Goal: Information Seeking & Learning: Learn about a topic

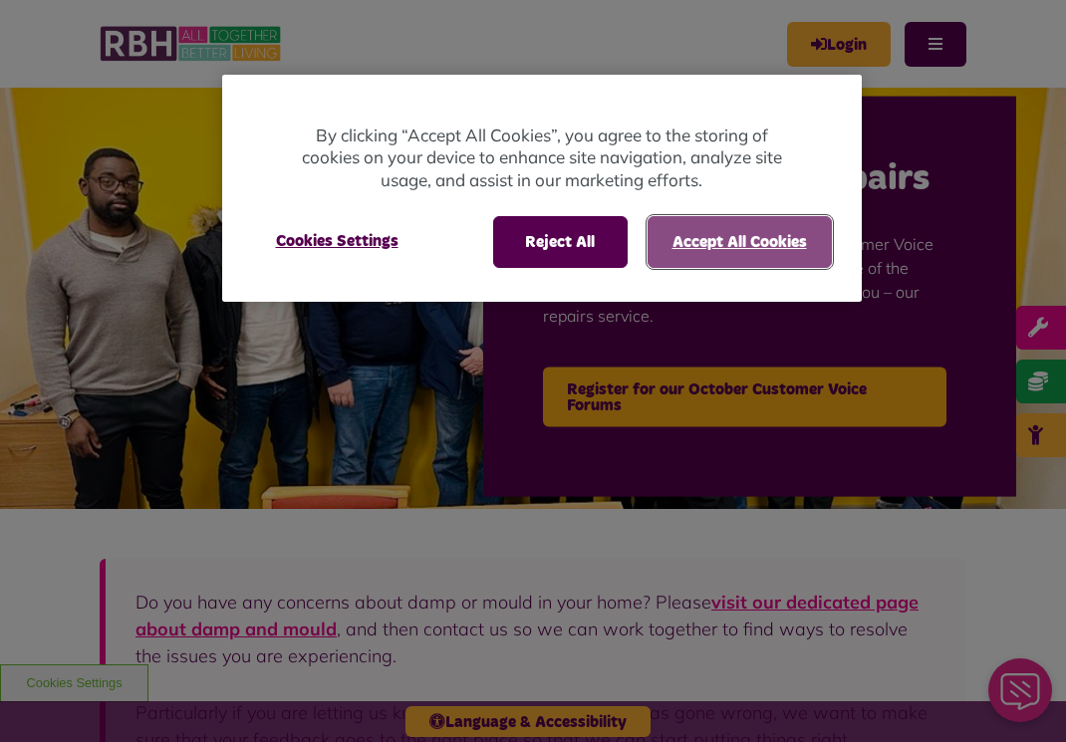
click at [736, 243] on button "Accept All Cookies" at bounding box center [740, 242] width 184 height 52
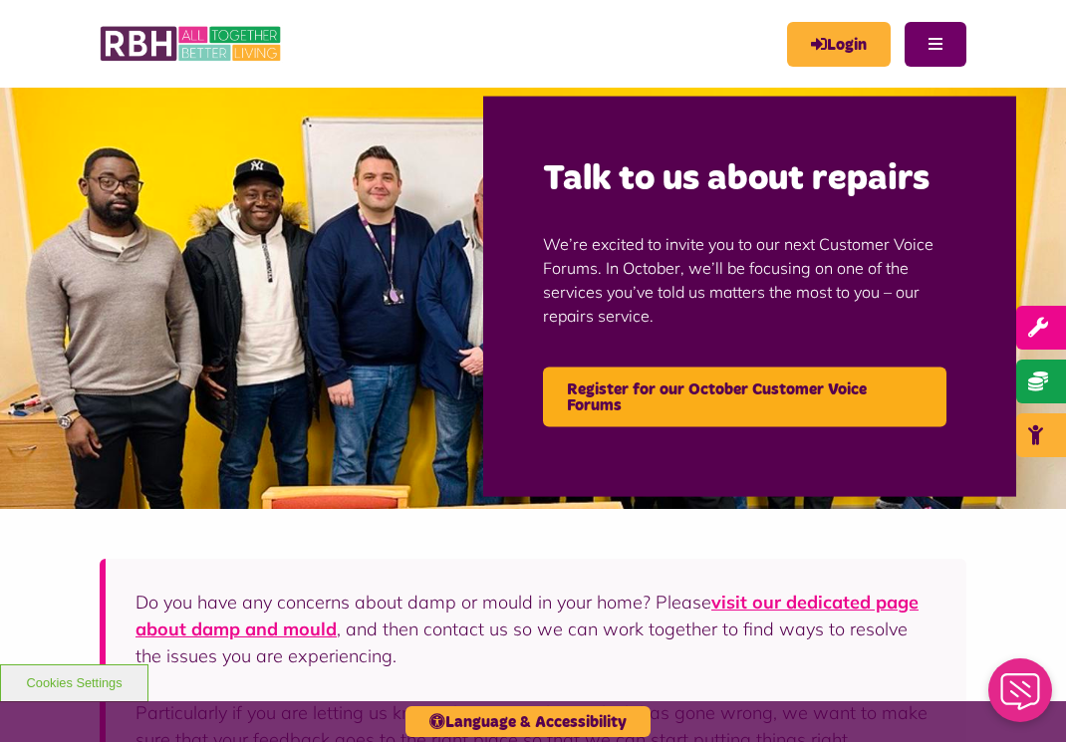
click at [962, 37] on button "Menu" at bounding box center [936, 44] width 62 height 45
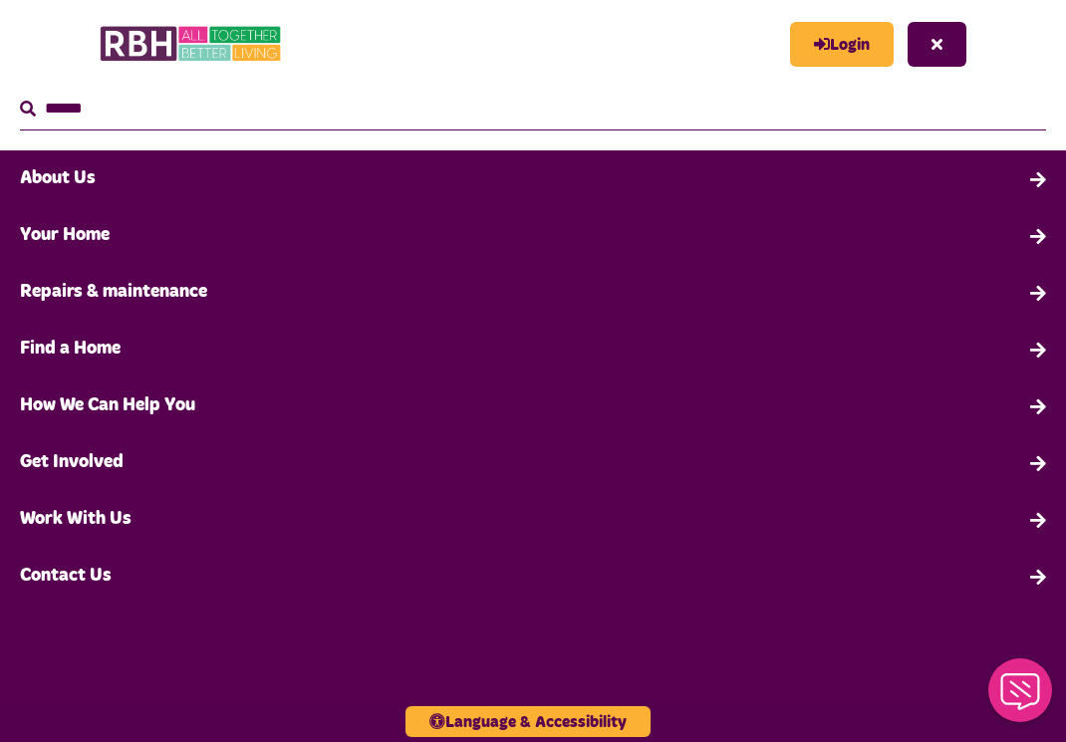
click at [85, 180] on link "About Us" at bounding box center [533, 178] width 1066 height 57
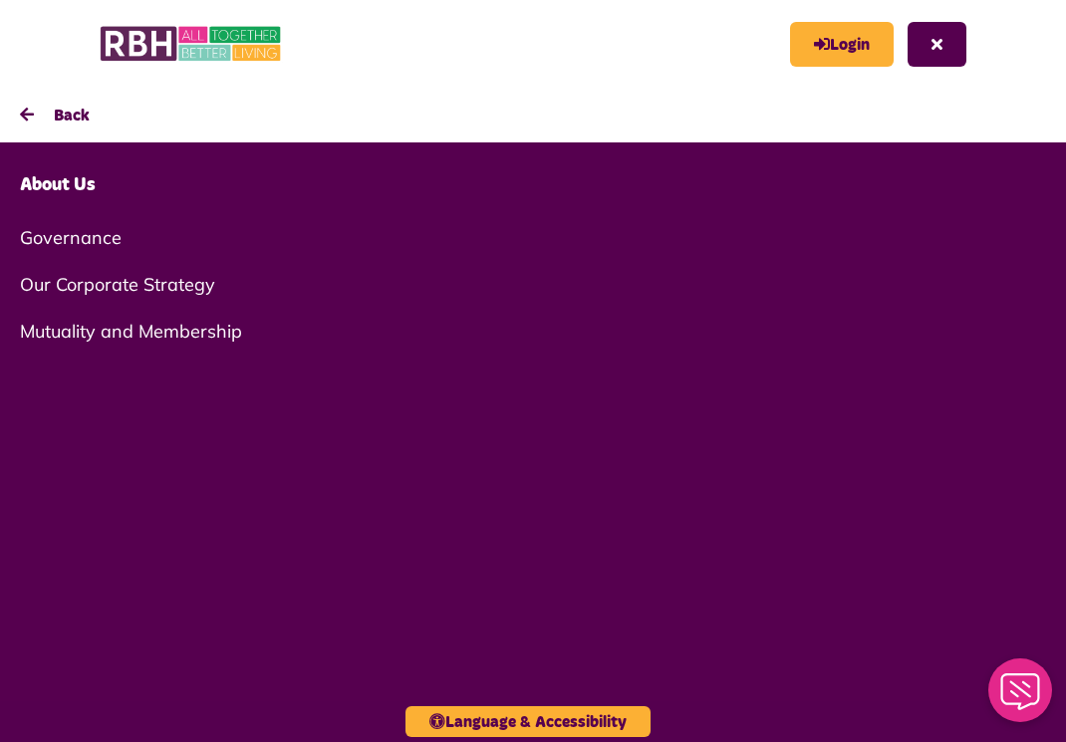
click at [88, 286] on link "Our Corporate Strategy" at bounding box center [533, 284] width 1066 height 47
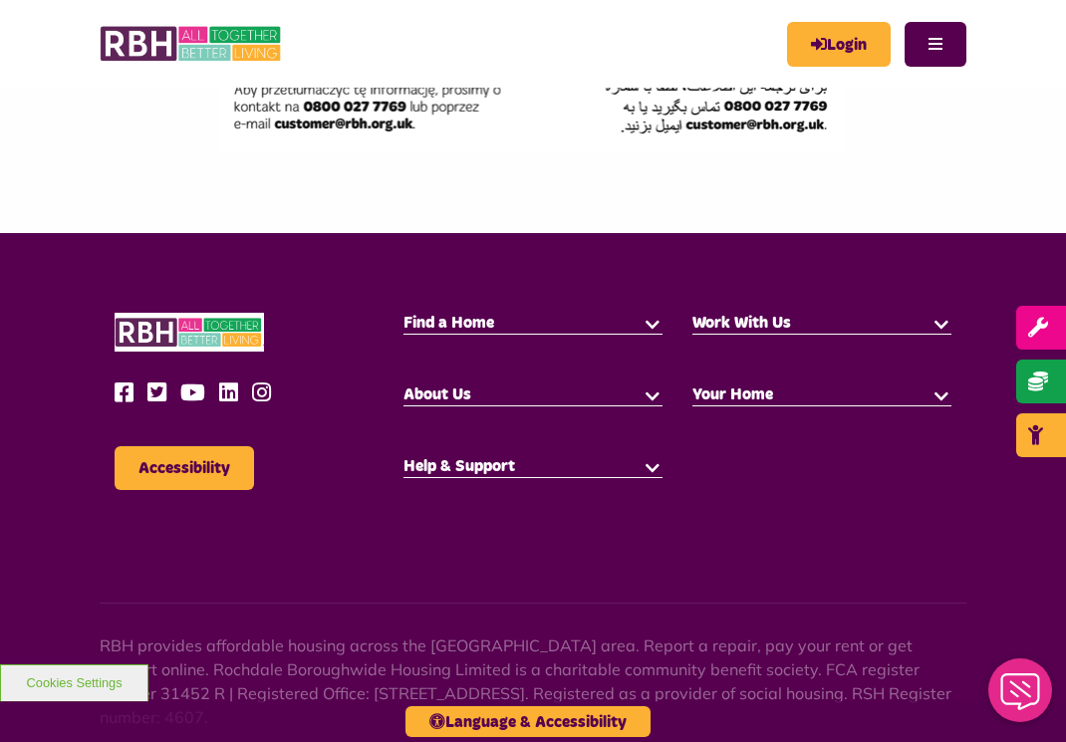
scroll to position [3670, 0]
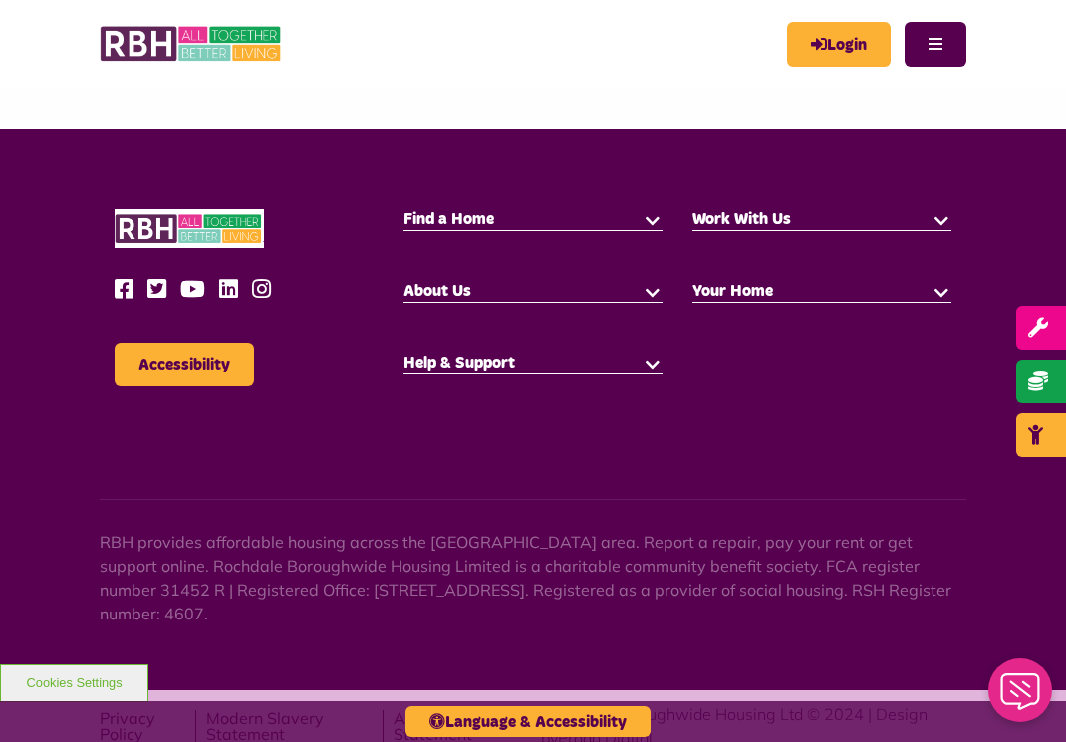
click at [654, 353] on button "button" at bounding box center [653, 363] width 20 height 20
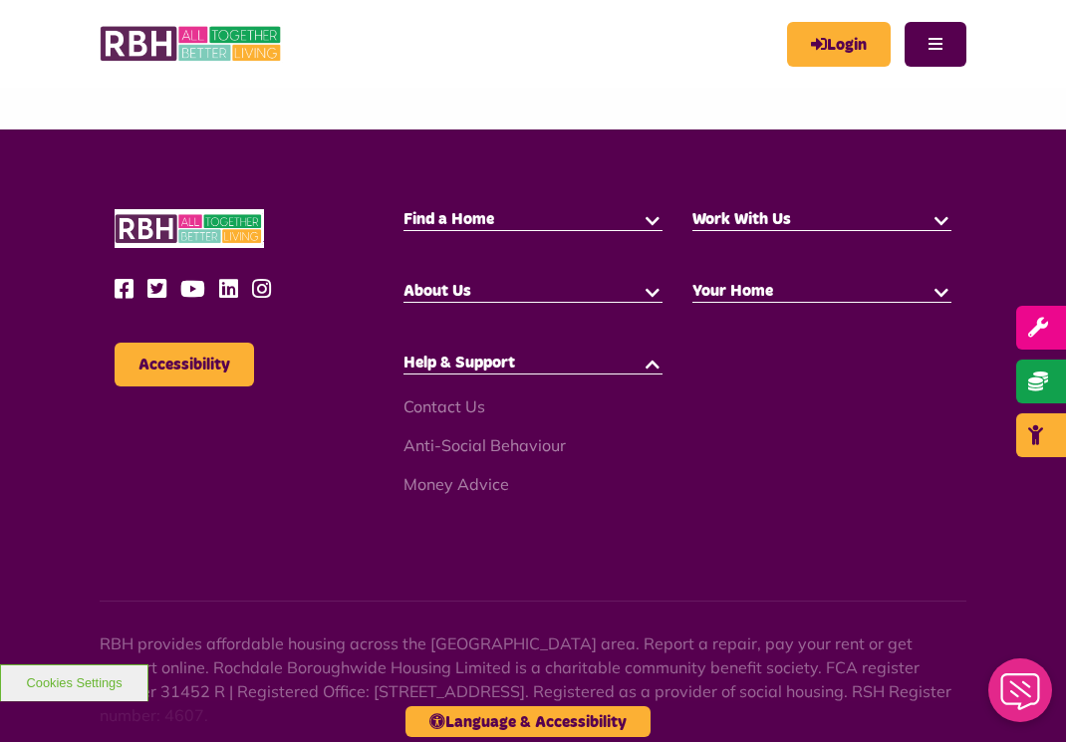
click at [643, 281] on button "button" at bounding box center [653, 291] width 20 height 20
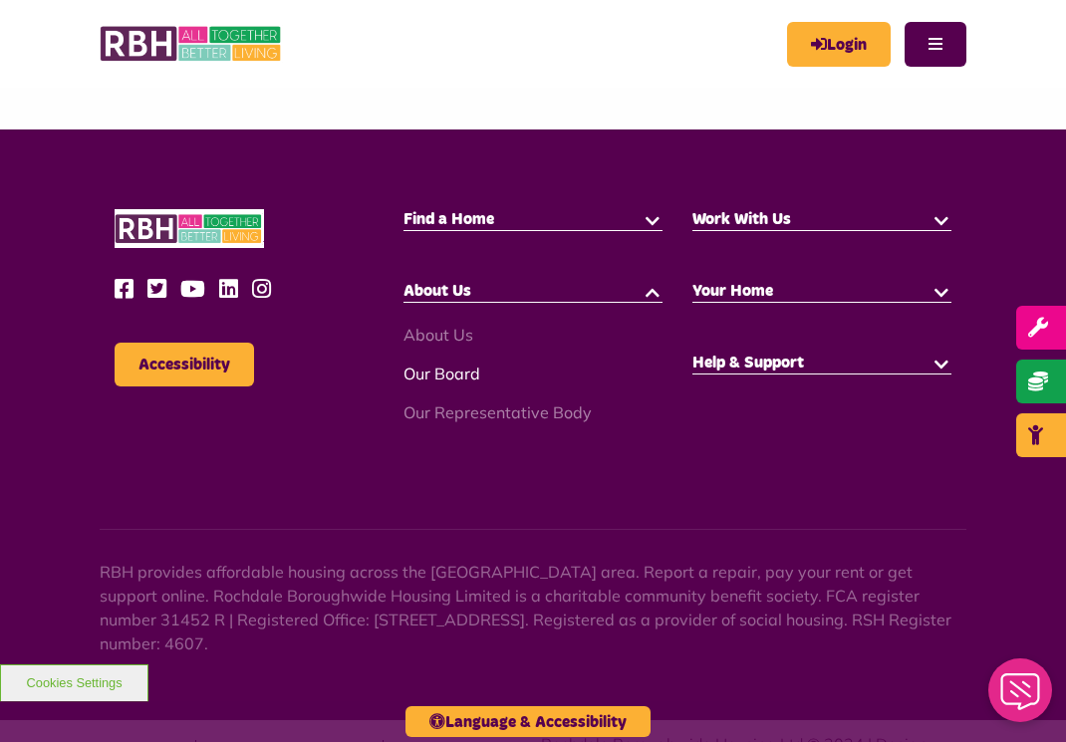
click at [426, 364] on link "Our Board" at bounding box center [442, 374] width 77 height 20
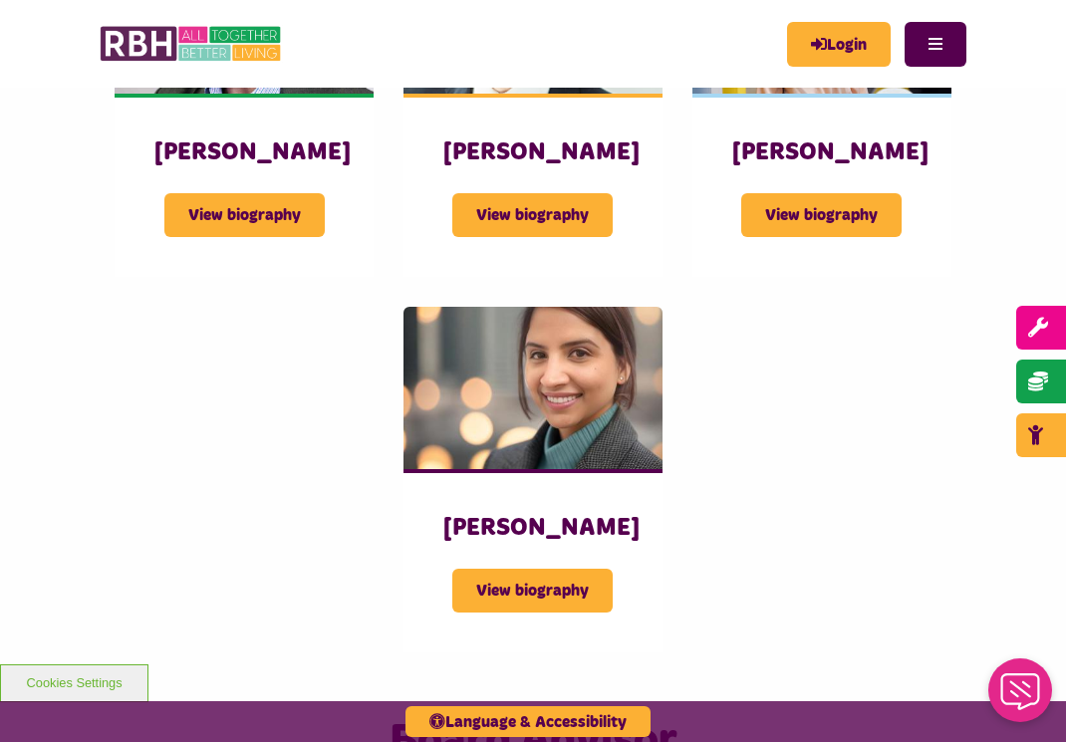
scroll to position [1794, 0]
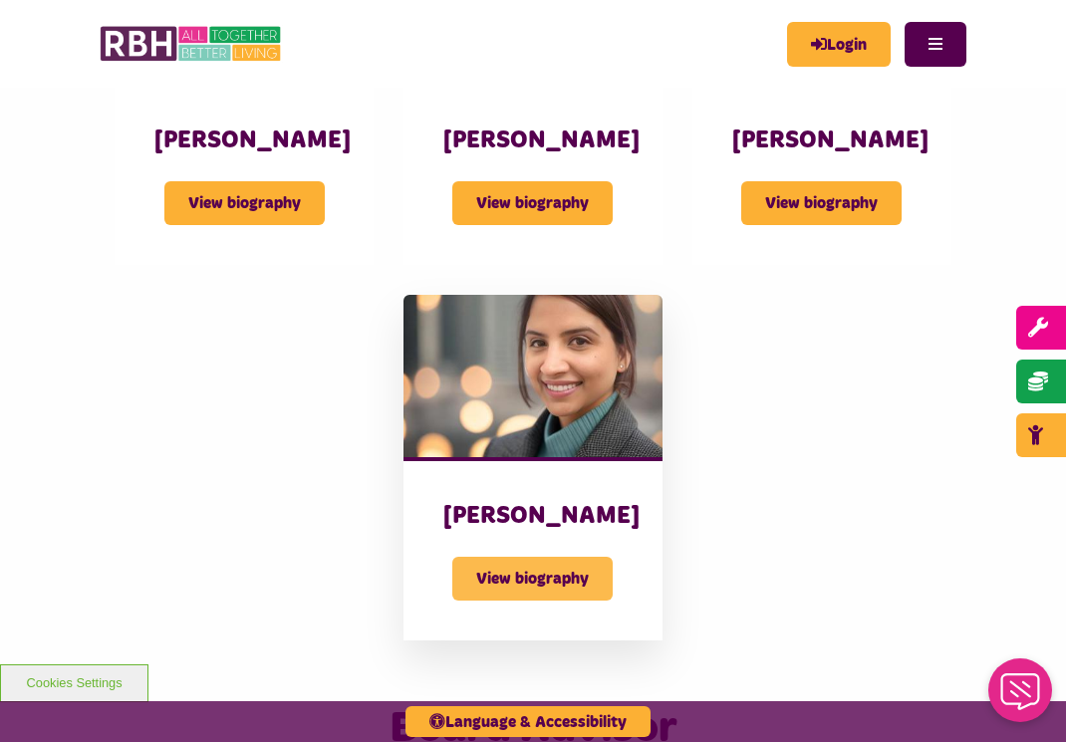
click at [516, 601] on span "View biography" at bounding box center [532, 579] width 160 height 44
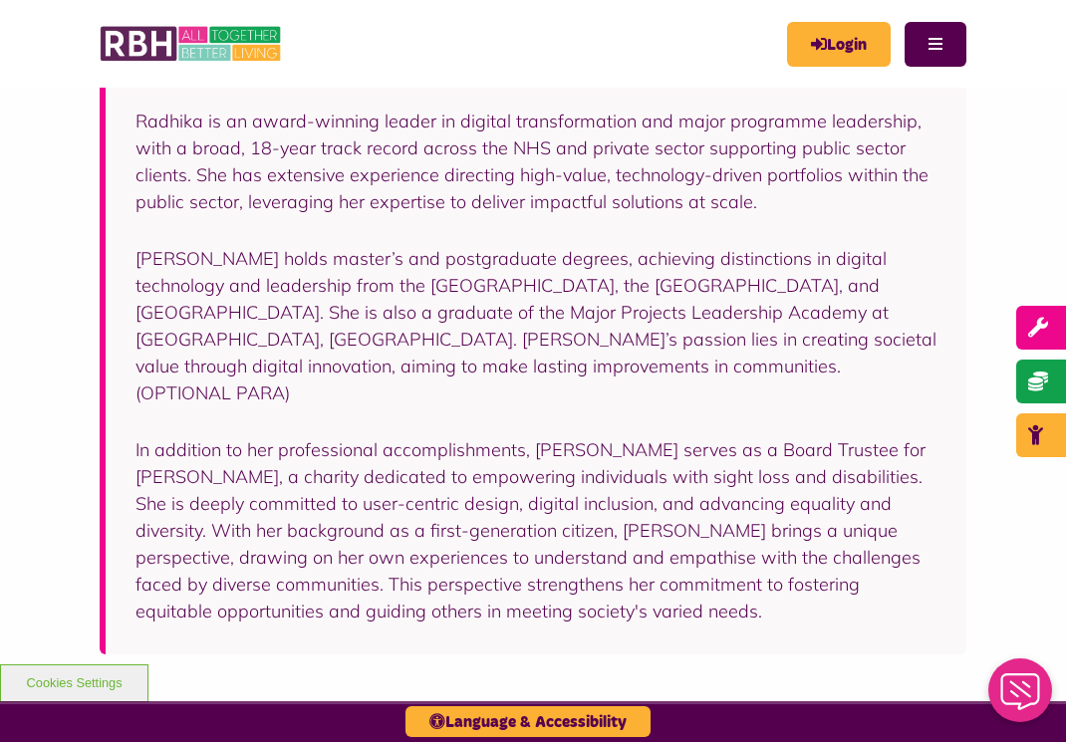
scroll to position [326, 0]
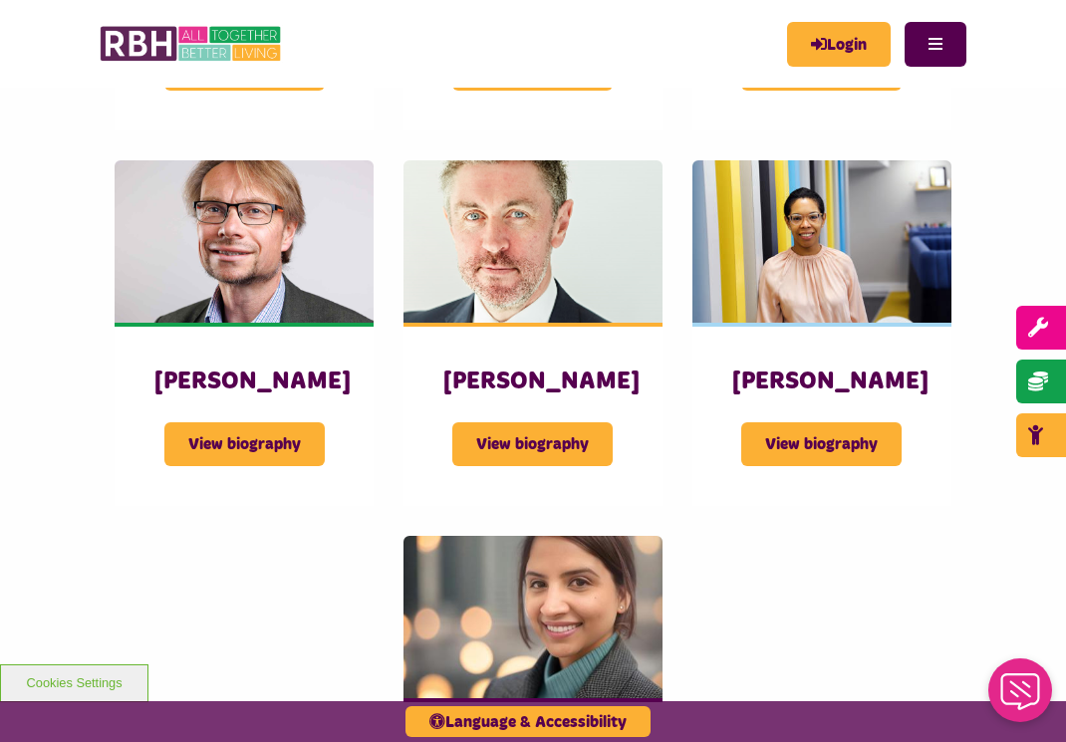
scroll to position [1542, 0]
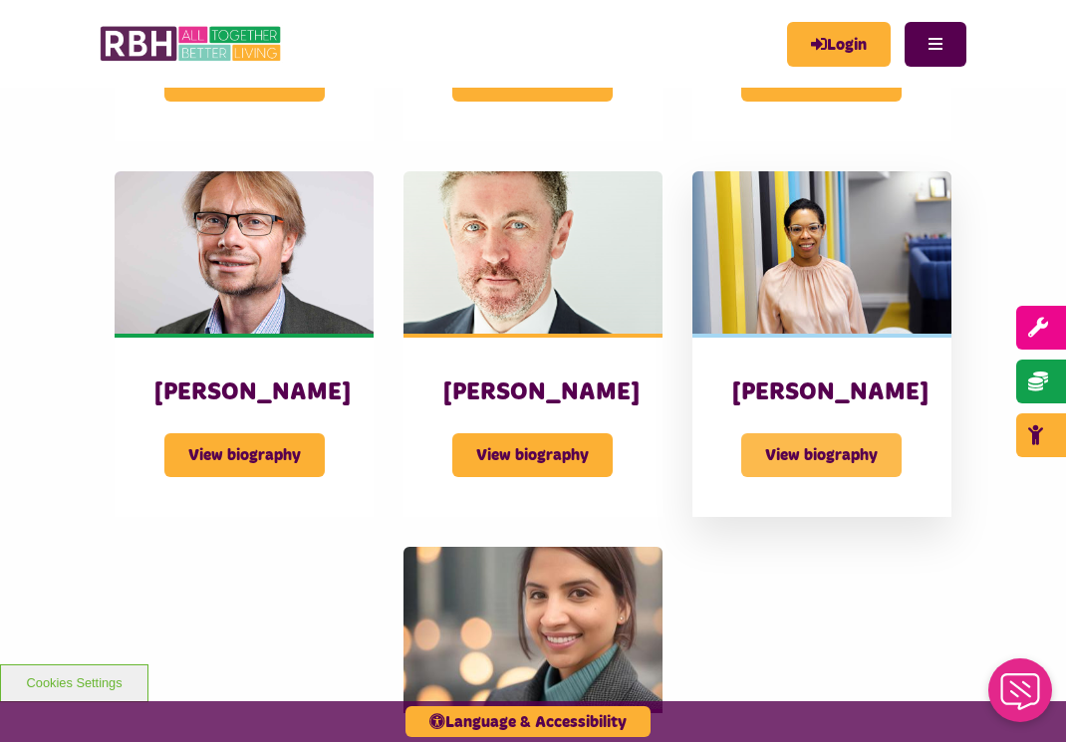
click at [849, 477] on span "View biography" at bounding box center [821, 456] width 160 height 44
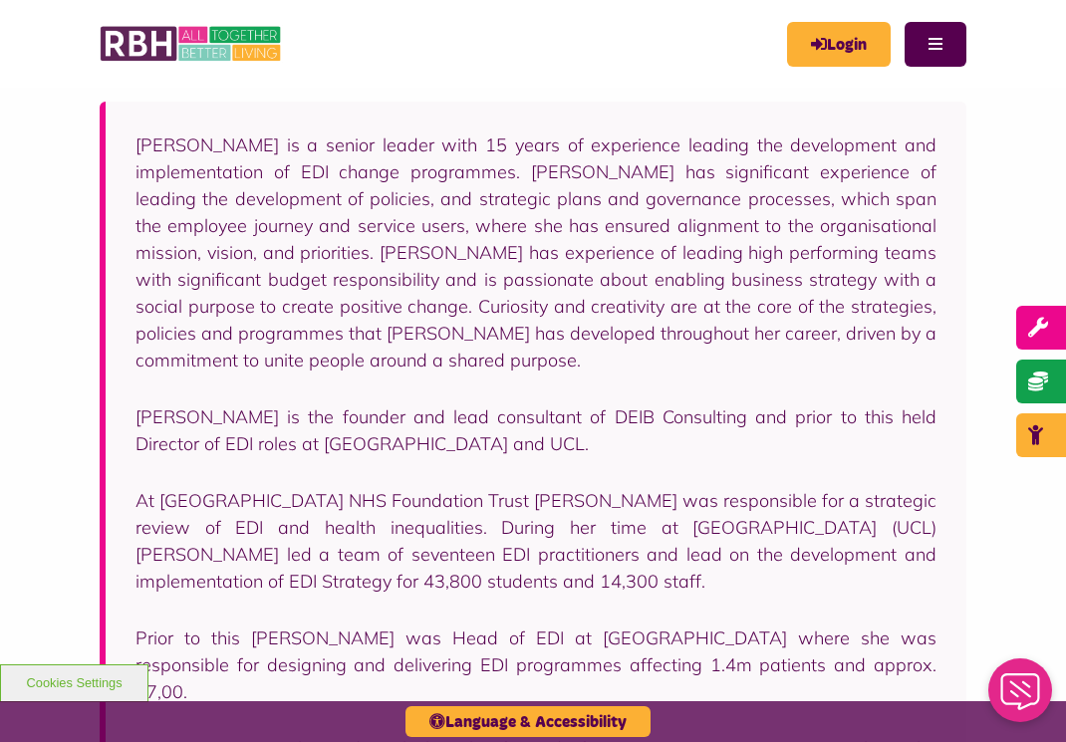
scroll to position [414, 0]
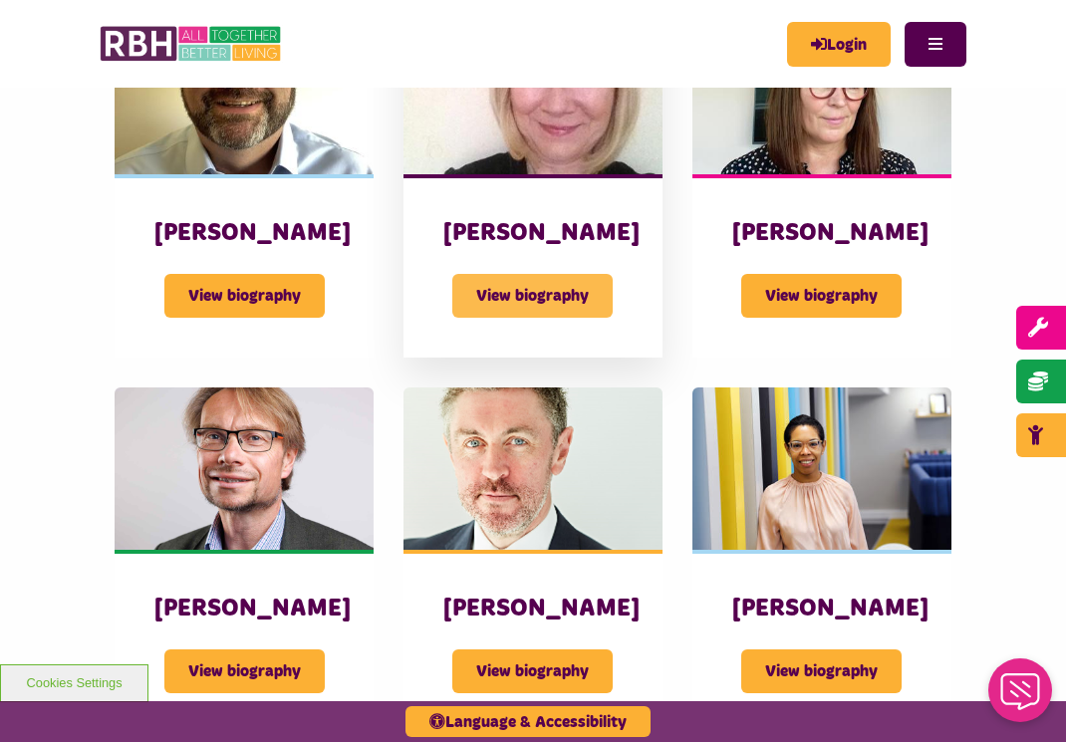
scroll to position [1313, 0]
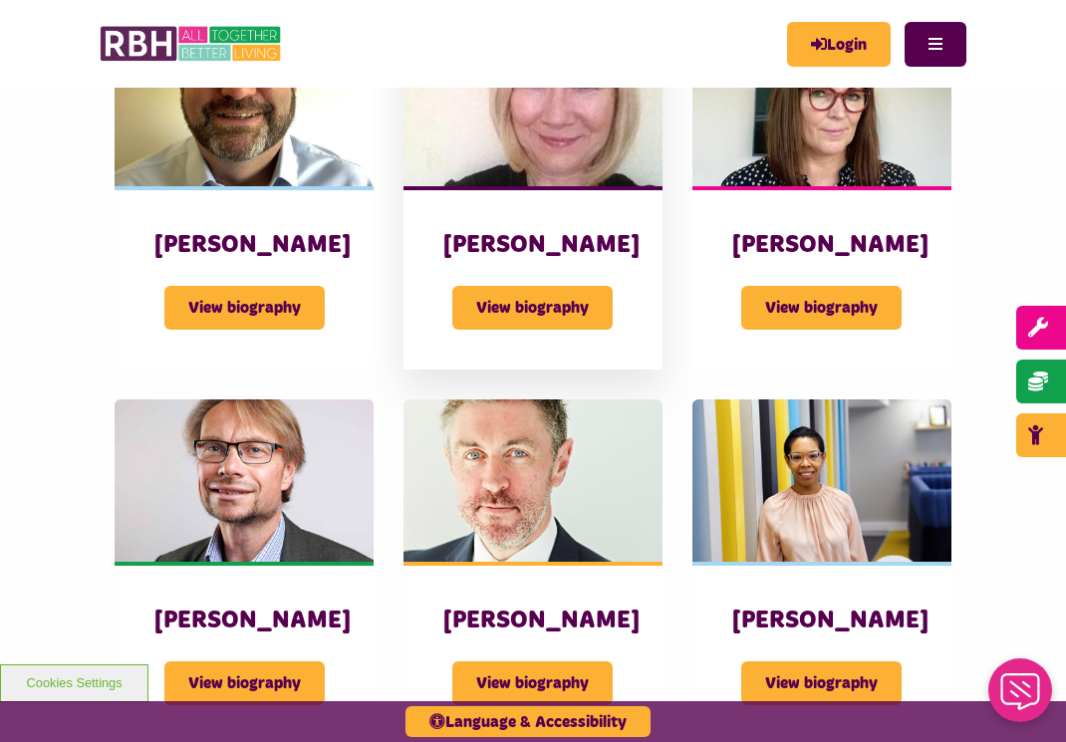
click at [546, 311] on div "View biography" at bounding box center [532, 295] width 179 height 69
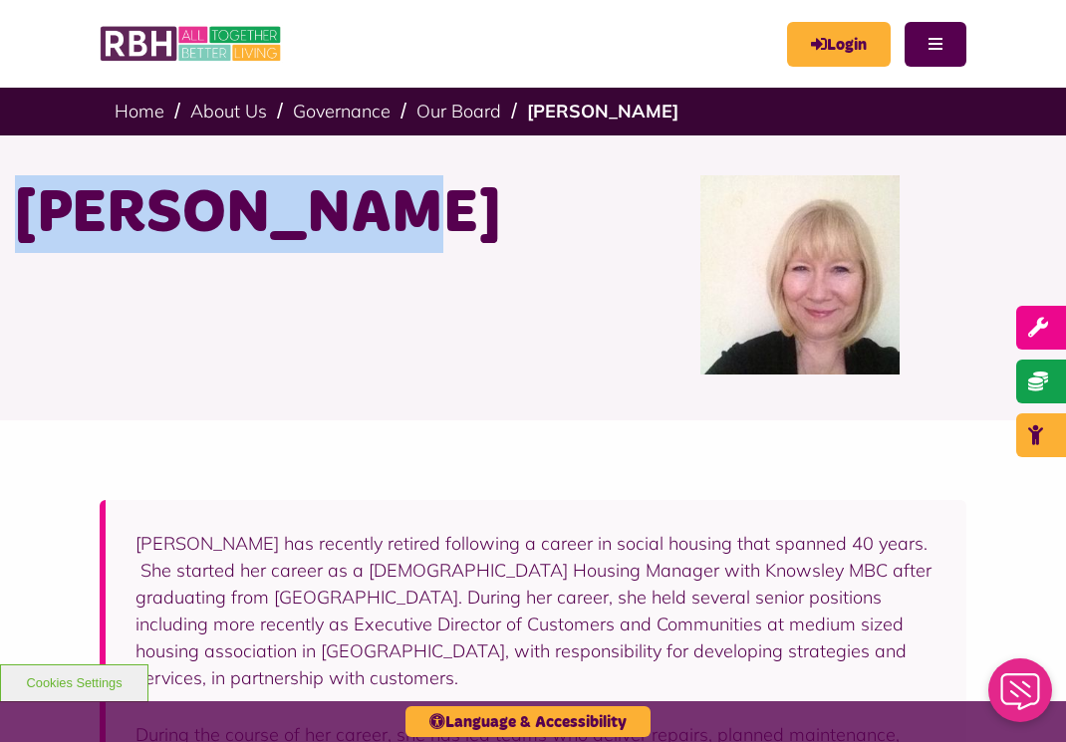
drag, startPoint x: 12, startPoint y: 214, endPoint x: 432, endPoint y: 192, distance: 420.1
click at [432, 192] on div "[PERSON_NAME]" at bounding box center [266, 274] width 533 height 199
copy h1 "[PERSON_NAME]"
